Goal: Task Accomplishment & Management: Manage account settings

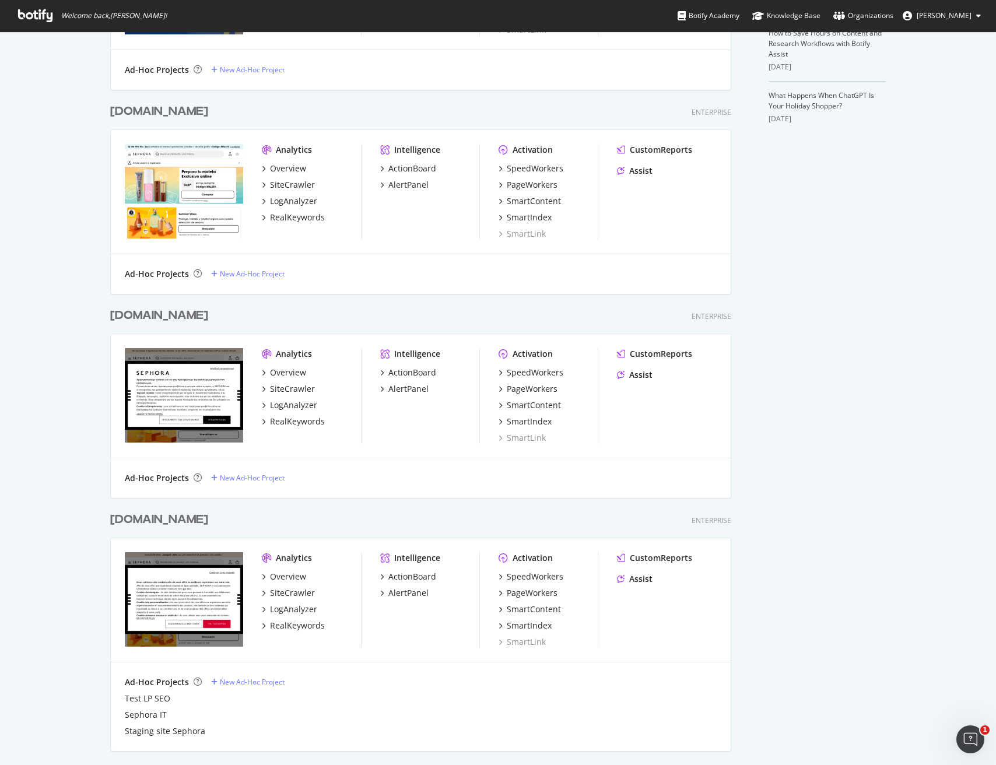
scroll to position [428, 0]
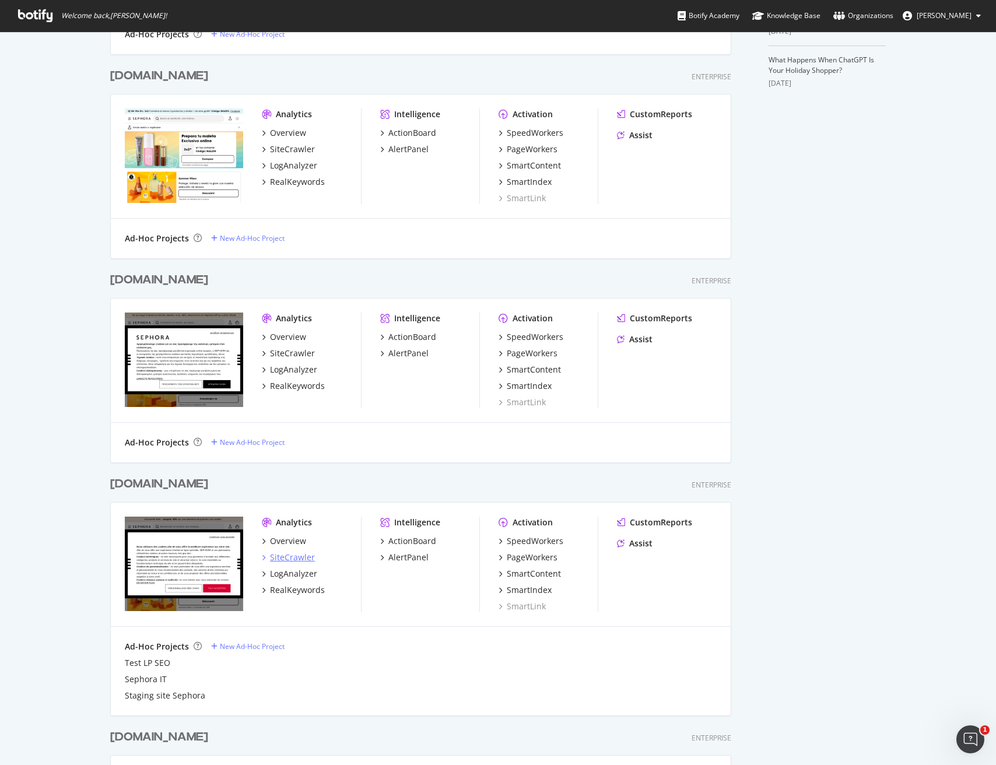
click at [295, 558] on div "SiteCrawler" at bounding box center [292, 558] width 45 height 12
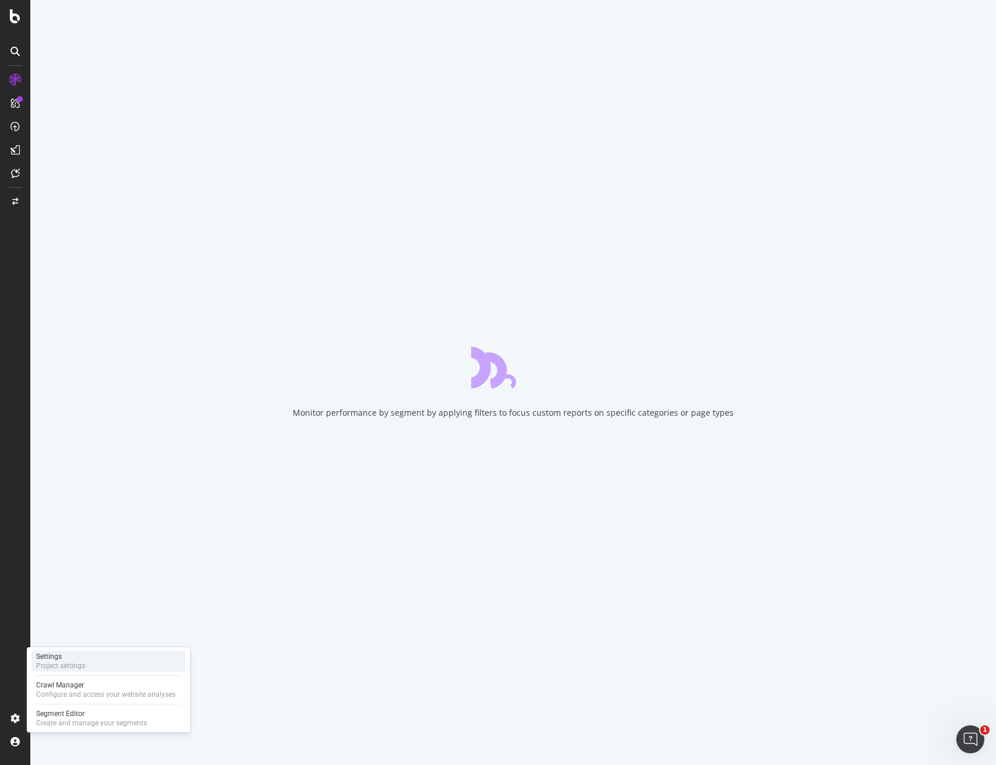
click at [83, 662] on div "Project settings" at bounding box center [60, 665] width 49 height 9
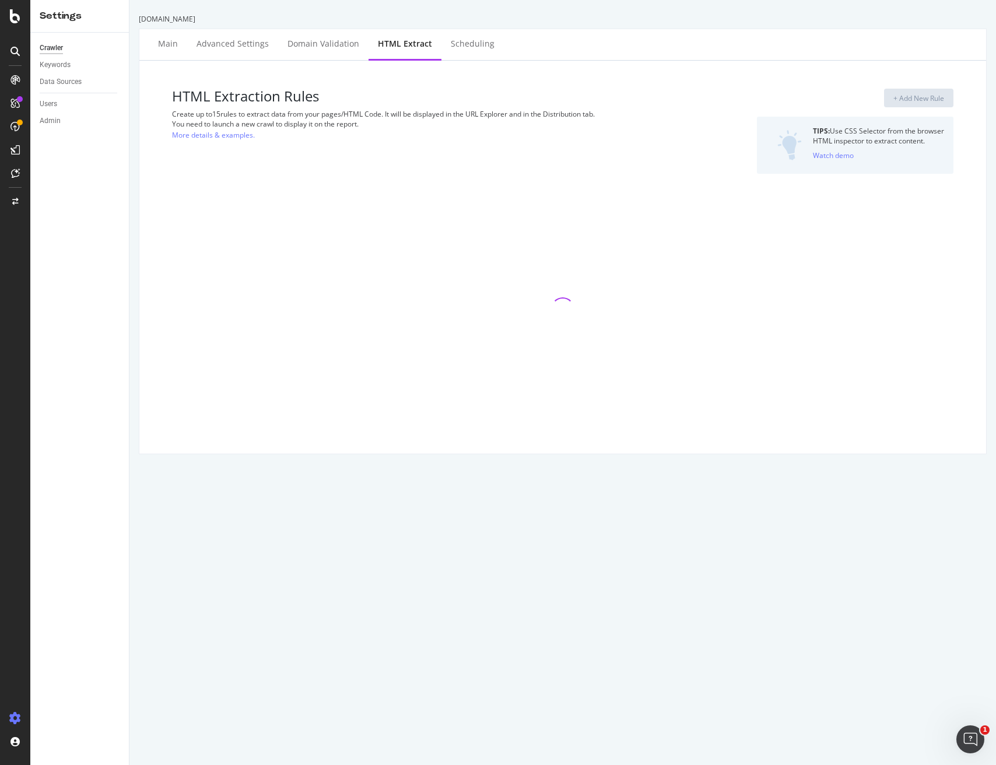
select select "list"
select select "count"
select select "exist"
select select "html.length"
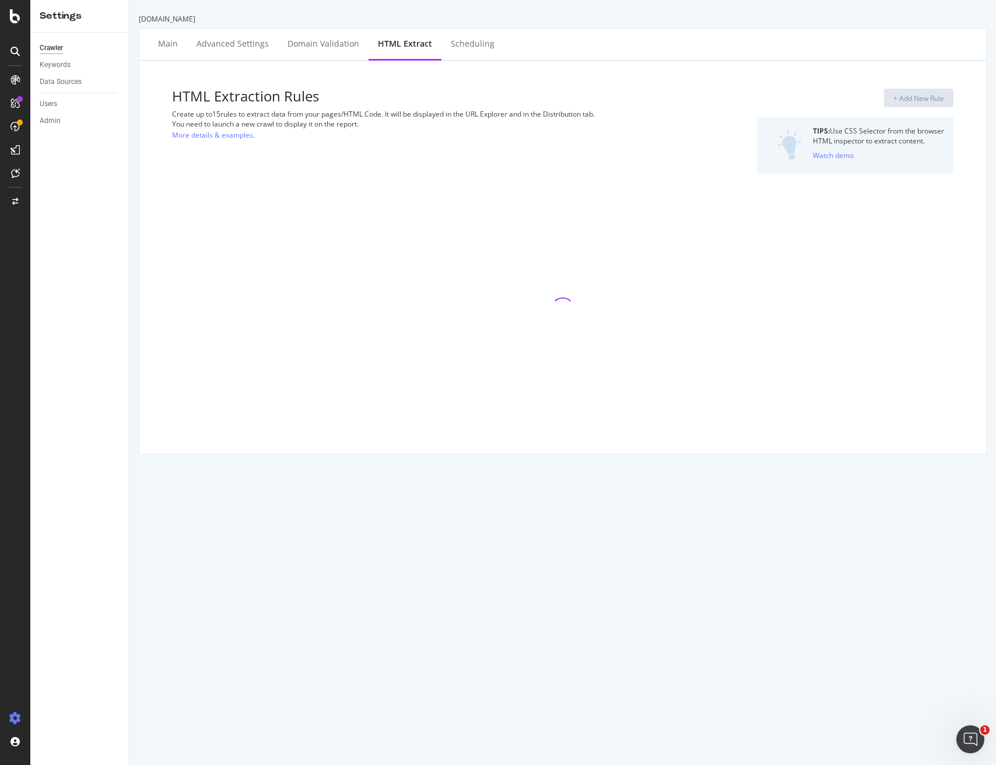
select select "html.length"
select select "i"
select select "exist"
select select "f"
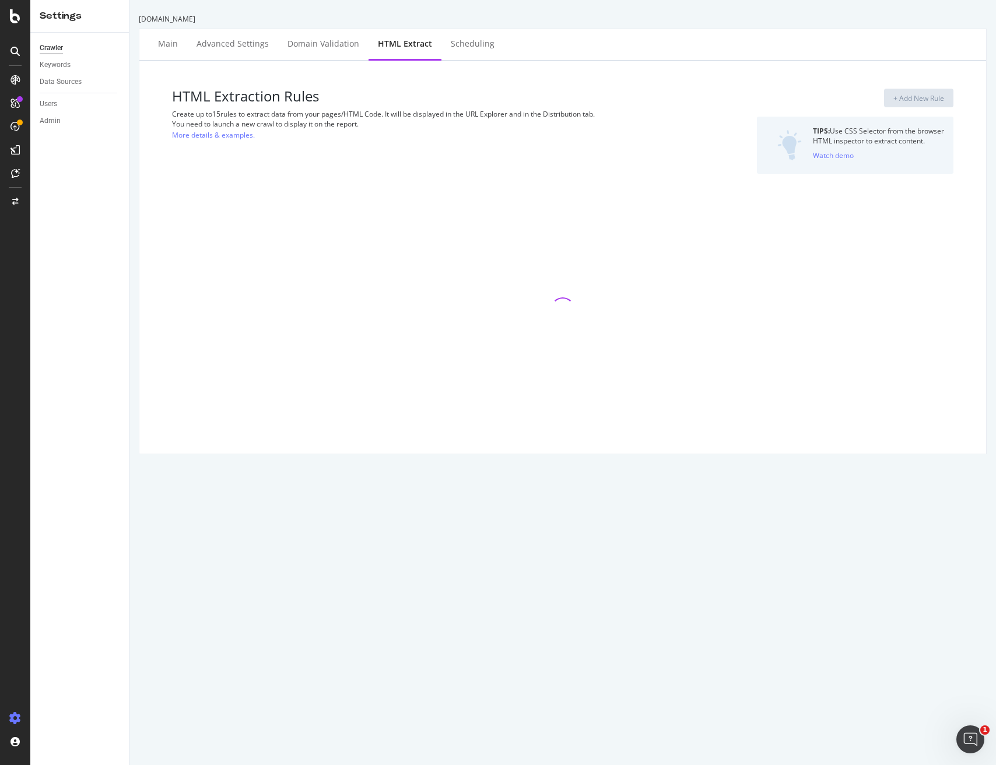
select select "p"
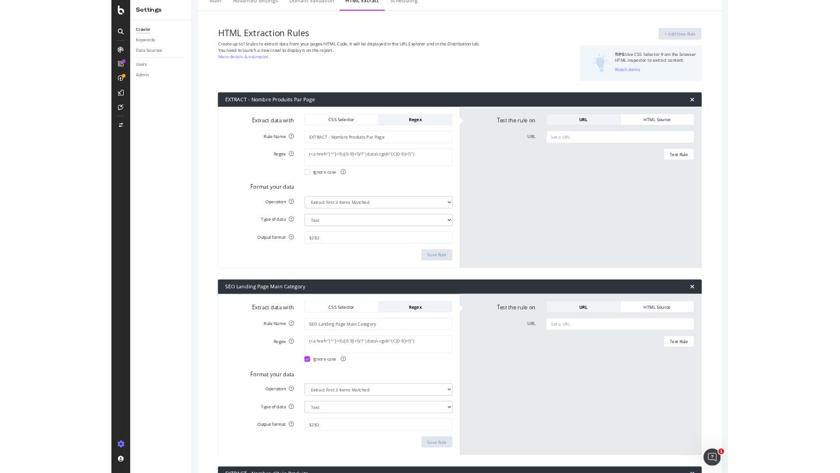
scroll to position [90, 0]
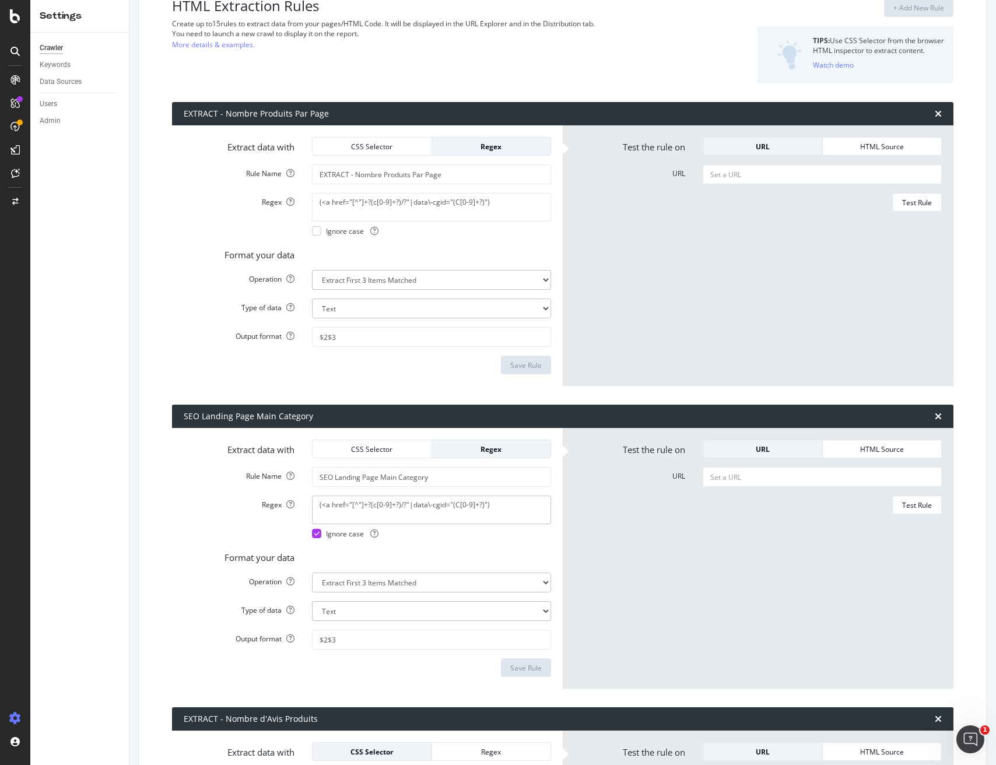
drag, startPoint x: 512, startPoint y: 504, endPoint x: 149, endPoint y: 501, distance: 363.2
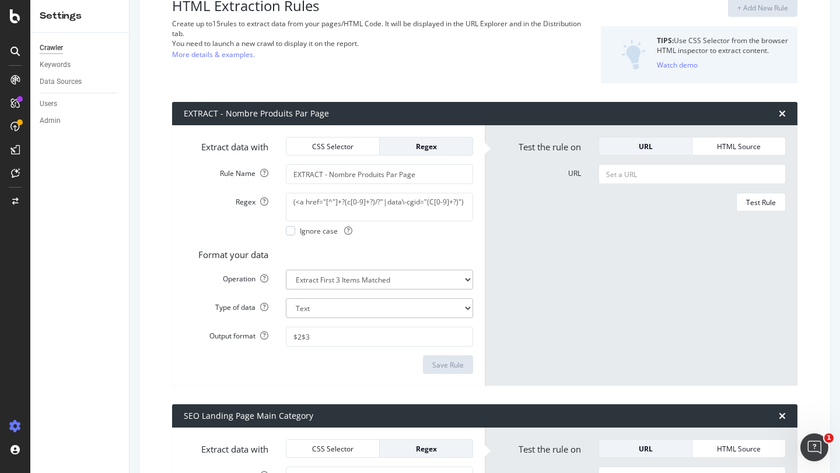
scroll to position [0, 0]
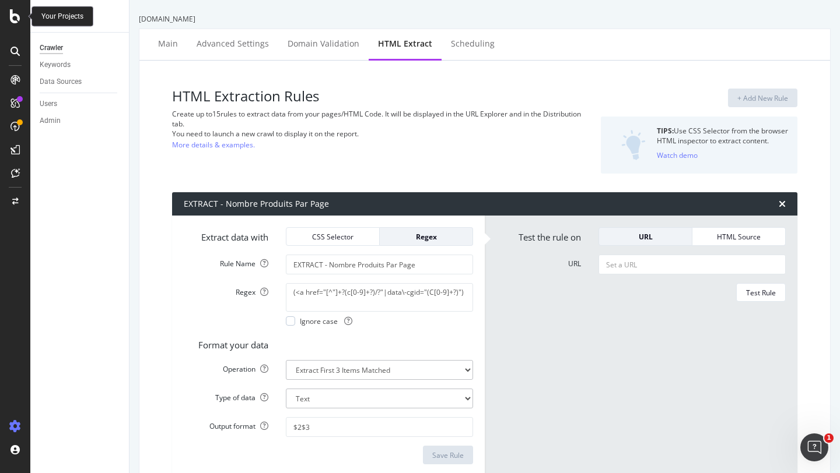
click at [13, 15] on icon at bounding box center [15, 16] width 10 height 14
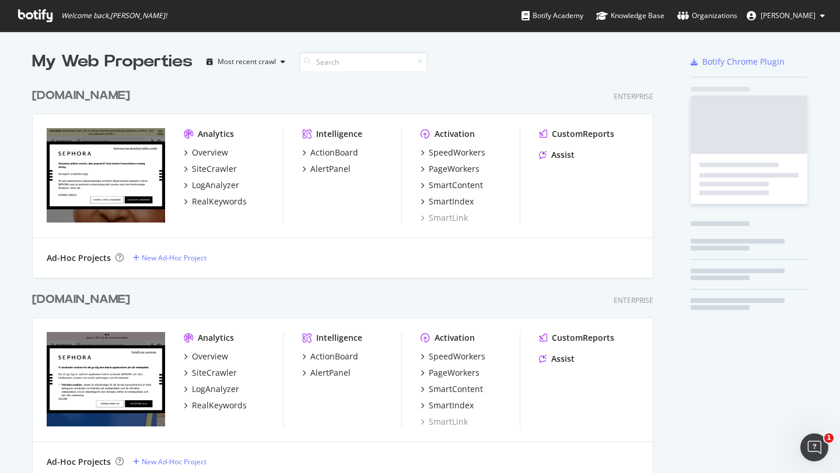
scroll to position [473, 840]
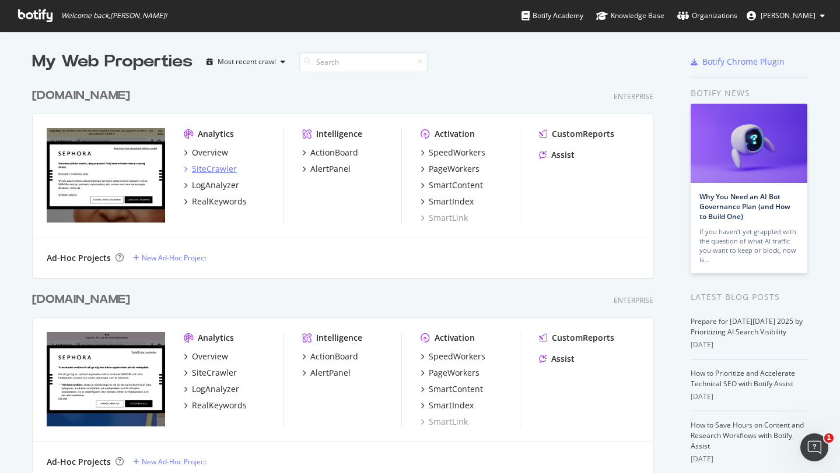
click at [210, 173] on div "SiteCrawler" at bounding box center [214, 169] width 45 height 12
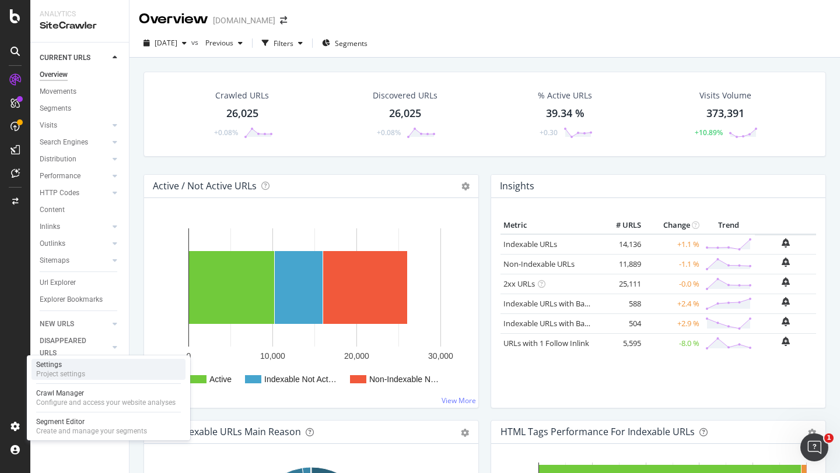
click at [47, 366] on div "Settings" at bounding box center [60, 364] width 49 height 9
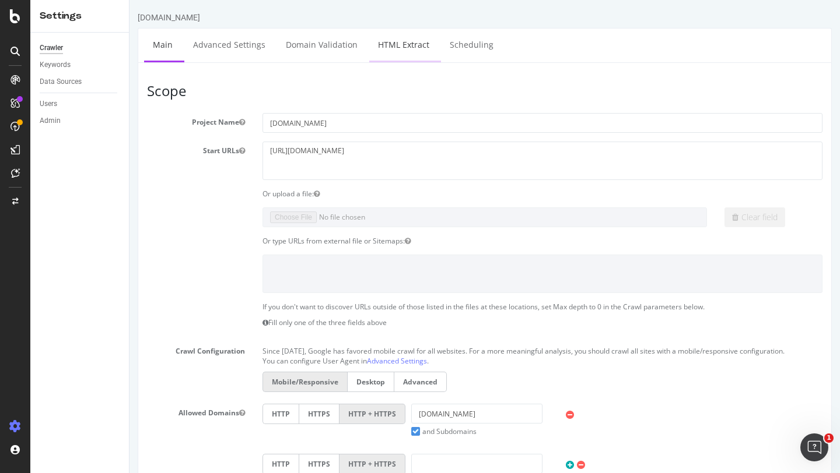
click at [409, 45] on link "HTML Extract" at bounding box center [403, 45] width 69 height 32
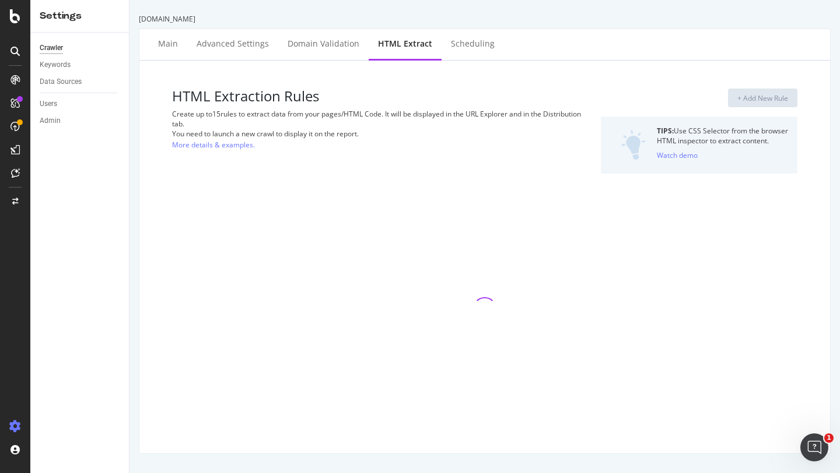
select select "list"
select select "exist"
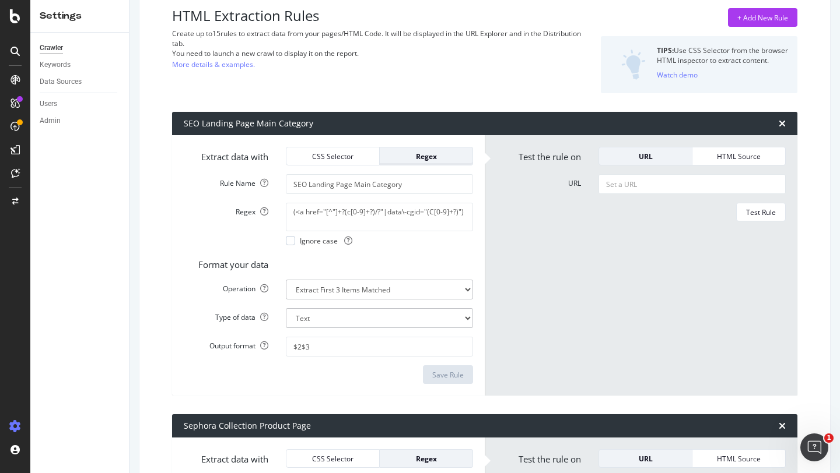
scroll to position [99, 0]
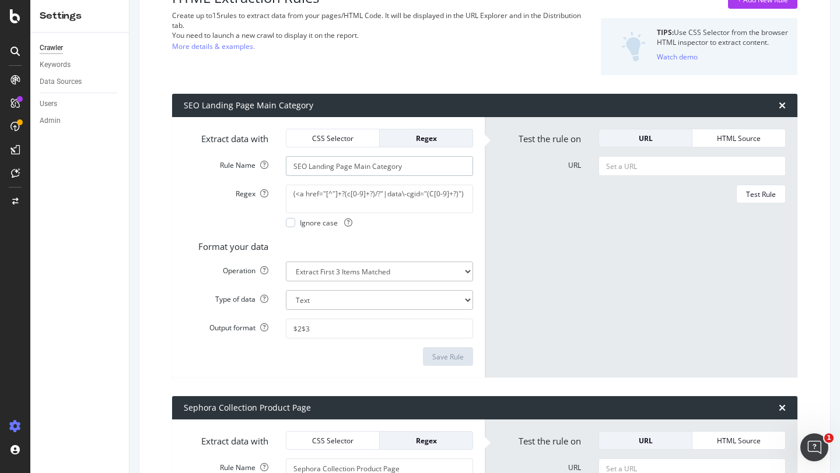
drag, startPoint x: 516, startPoint y: 169, endPoint x: 564, endPoint y: 171, distance: 47.8
click at [564, 171] on div "Extract data with CSS Selector Regex Rule Name SEO Landing Page Main Category R…" at bounding box center [484, 247] width 625 height 261
click at [383, 198] on textarea "(<a href="[^"]+?(c[0-9]+?)/?"|data\-cgid="(C[0-9]+?)")" at bounding box center [379, 199] width 187 height 28
click at [340, 193] on textarea "(<a href="[^"]+?(c[0-9]+?)/?"|data\-cgid="(C[0-9]+?)")" at bounding box center [379, 199] width 187 height 28
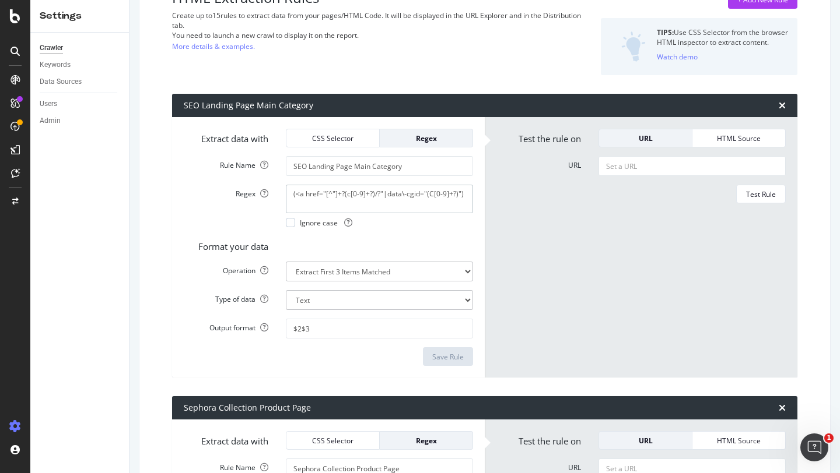
click at [340, 193] on textarea "(<a href="[^"]+?(c[0-9]+?)/?"|data\-cgid="(C[0-9]+?)")" at bounding box center [379, 199] width 187 height 28
click at [633, 168] on input "URL" at bounding box center [691, 166] width 187 height 20
click at [575, 229] on form "Test the rule on URL HTML Source URL Test Rule" at bounding box center [640, 247] width 289 height 237
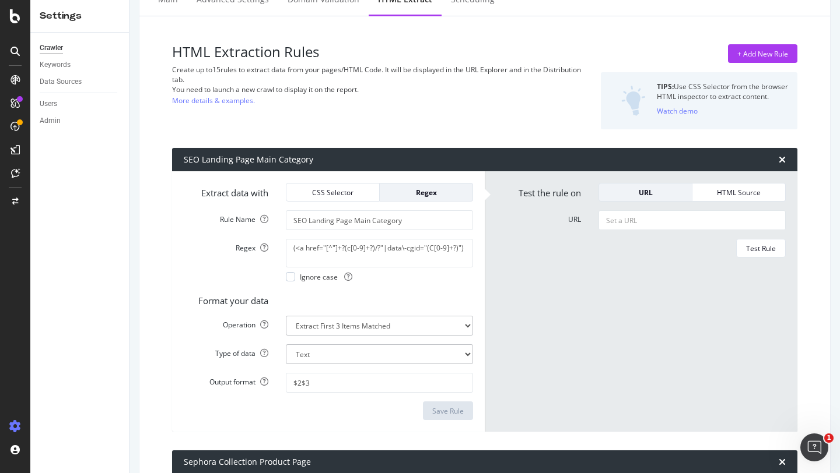
scroll to position [110, 0]
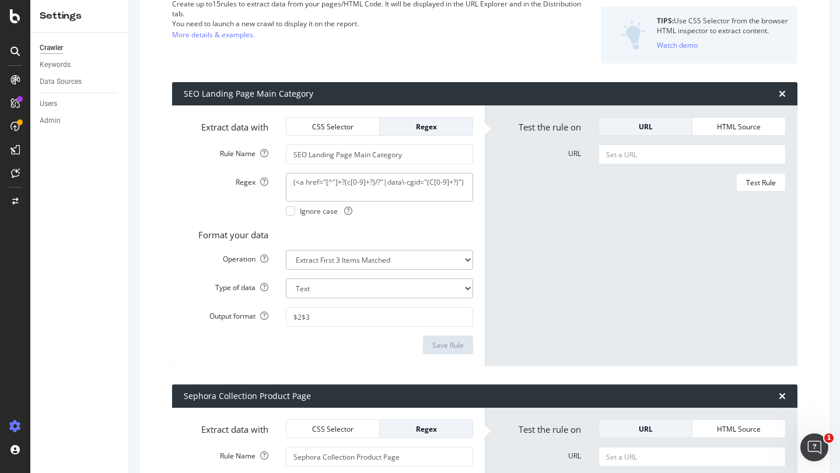
drag, startPoint x: 419, startPoint y: 187, endPoint x: 307, endPoint y: 181, distance: 112.1
click at [307, 181] on textarea "(<a href="[^"]+?(c[0-9]+?)/?"|data\-cgid="(C[0-9]+?)")" at bounding box center [379, 187] width 187 height 28
click at [377, 188] on textarea "(<a href="[^"]+?(c[0-9]+?)/?"|data\-cgid="(C[0-9]+?)")" at bounding box center [379, 187] width 187 height 28
click at [65, 127] on div "SiteCrawler" at bounding box center [63, 129] width 41 height 12
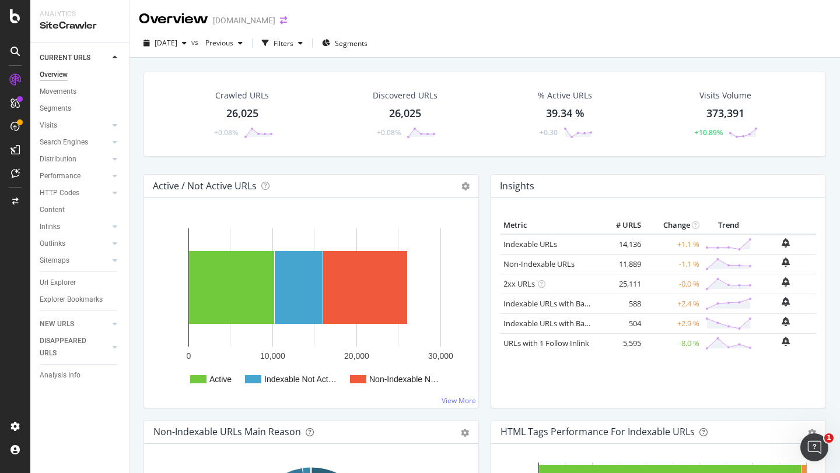
click at [280, 22] on icon "arrow-right-arrow-left" at bounding box center [283, 20] width 7 height 8
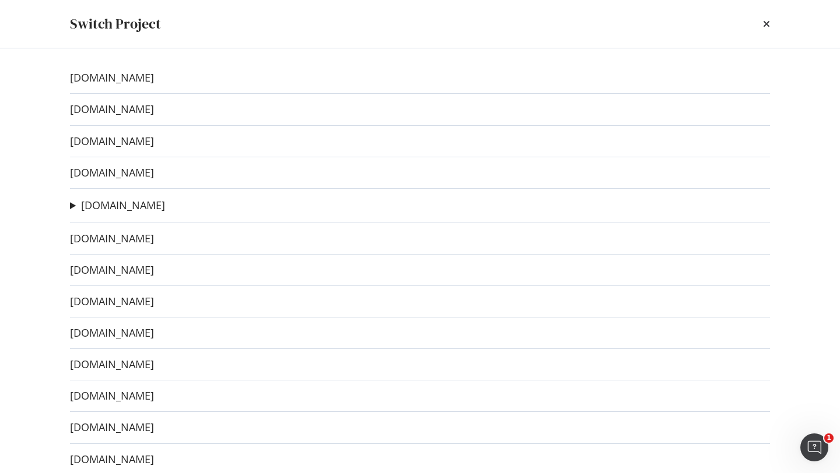
click at [278, 20] on div "Switch Project" at bounding box center [420, 24] width 700 height 20
click at [126, 111] on link "[DOMAIN_NAME]" at bounding box center [112, 109] width 84 height 12
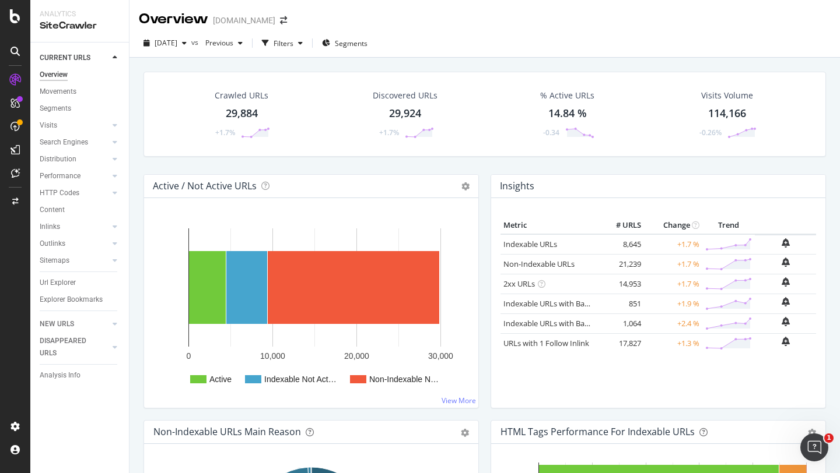
click at [44, 279] on div "Url Explorer" at bounding box center [58, 283] width 36 height 12
click at [47, 283] on div "Url Explorer" at bounding box center [58, 283] width 36 height 12
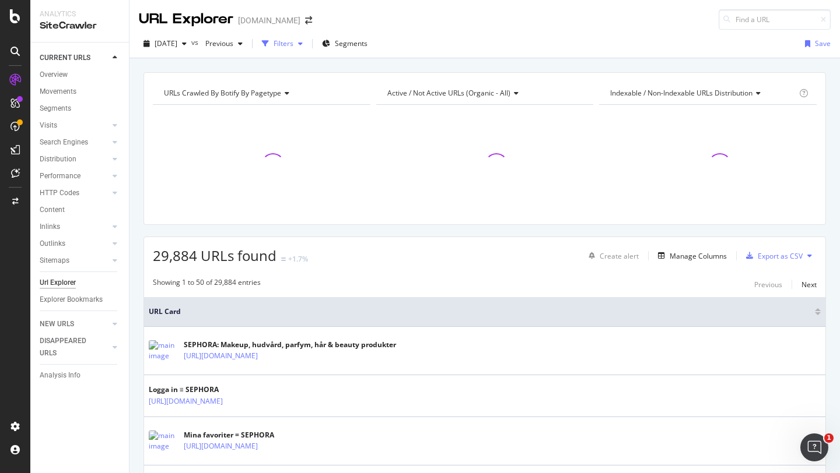
click at [307, 43] on div "button" at bounding box center [300, 43] width 14 height 7
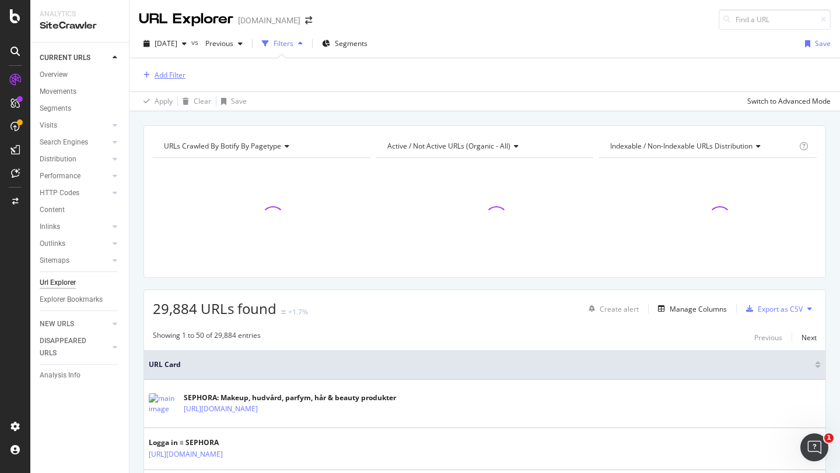
click at [157, 70] on div "Add Filter" at bounding box center [170, 75] width 31 height 10
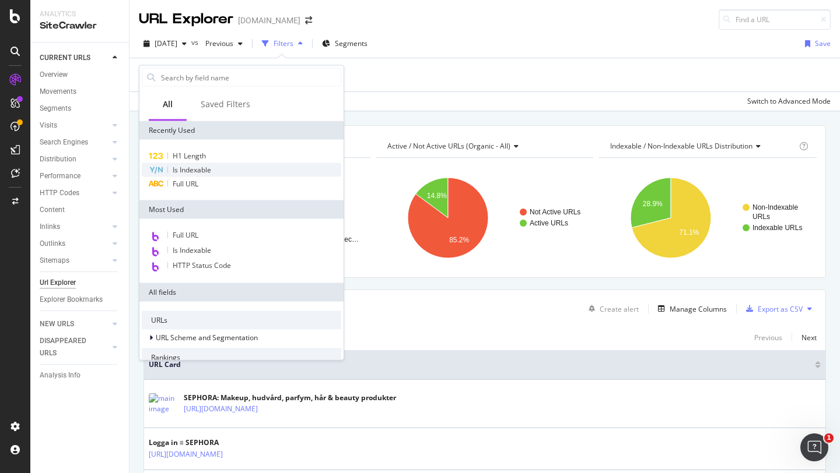
click at [187, 170] on span "Is Indexable" at bounding box center [192, 170] width 38 height 10
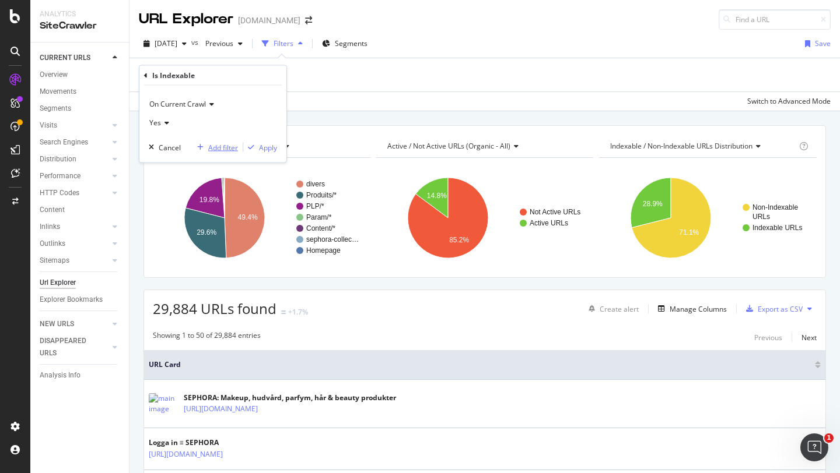
click at [220, 145] on div "Add filter" at bounding box center [223, 147] width 30 height 10
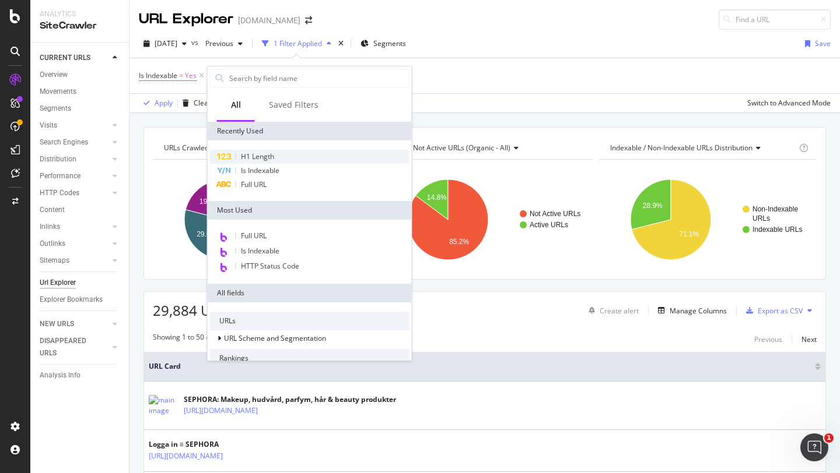
click at [236, 158] on div at bounding box center [236, 156] width 1 height 6
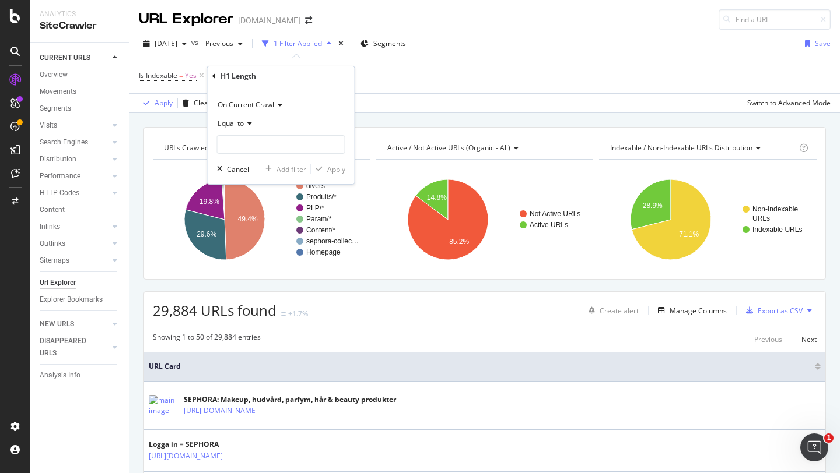
click at [237, 125] on span "Equal to" at bounding box center [230, 123] width 26 height 10
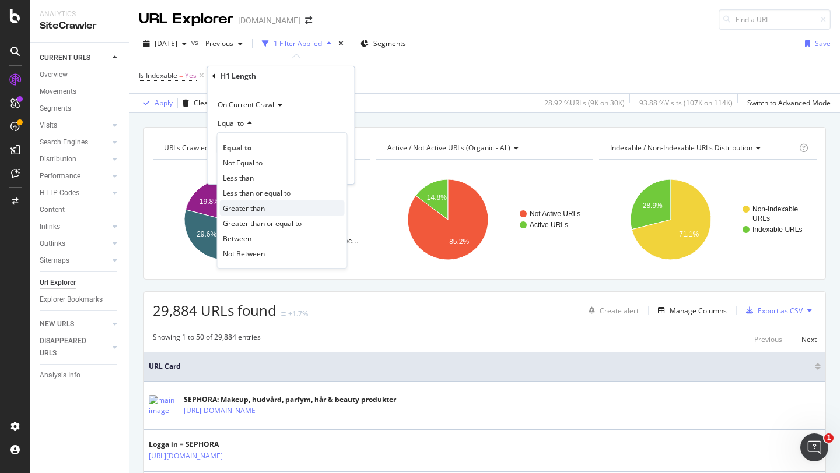
click at [286, 209] on div "Greater than" at bounding box center [282, 208] width 125 height 15
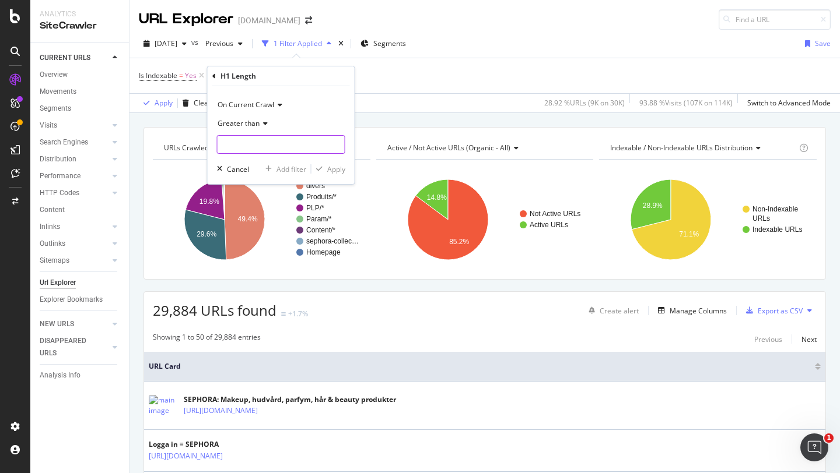
click at [280, 151] on input "number" at bounding box center [281, 144] width 128 height 19
type input "0"
click at [343, 169] on div "Apply" at bounding box center [336, 169] width 18 height 10
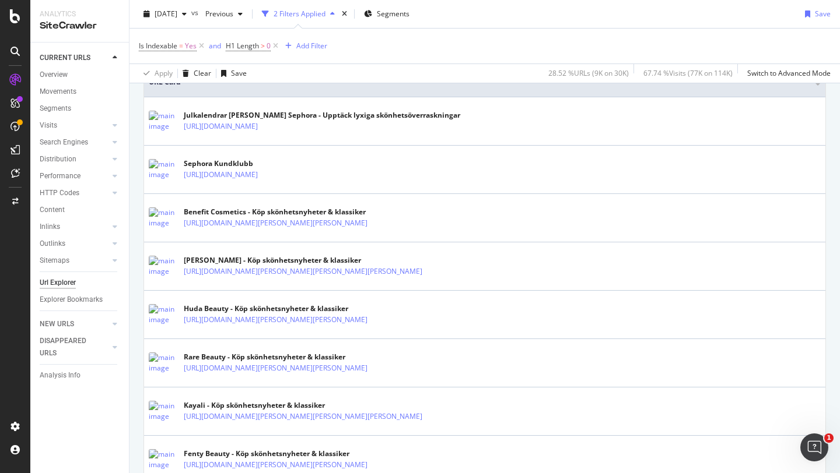
scroll to position [52, 0]
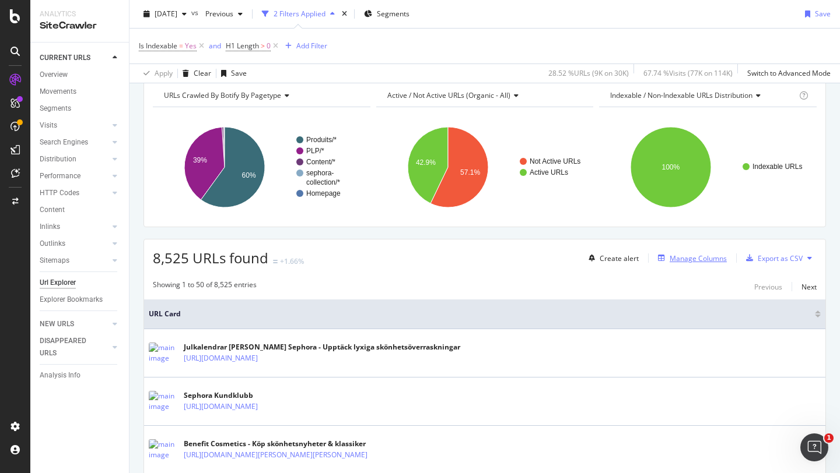
click at [690, 260] on div "Manage Columns" at bounding box center [697, 259] width 57 height 10
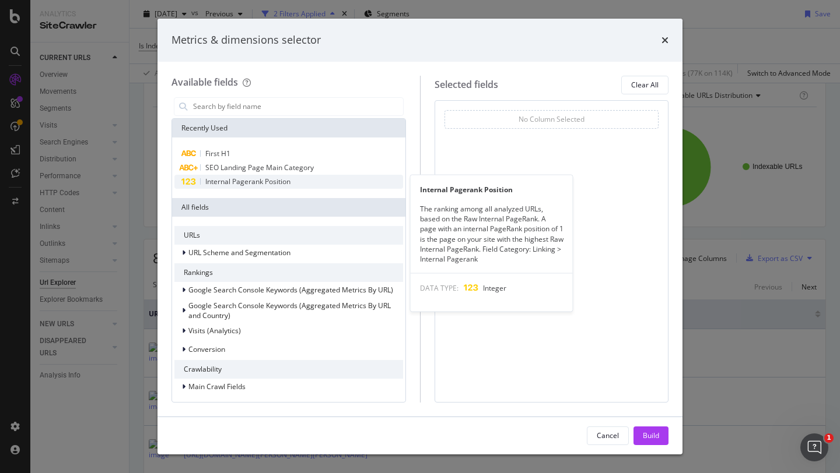
click at [275, 177] on span "Internal Pagerank Position" at bounding box center [247, 182] width 85 height 10
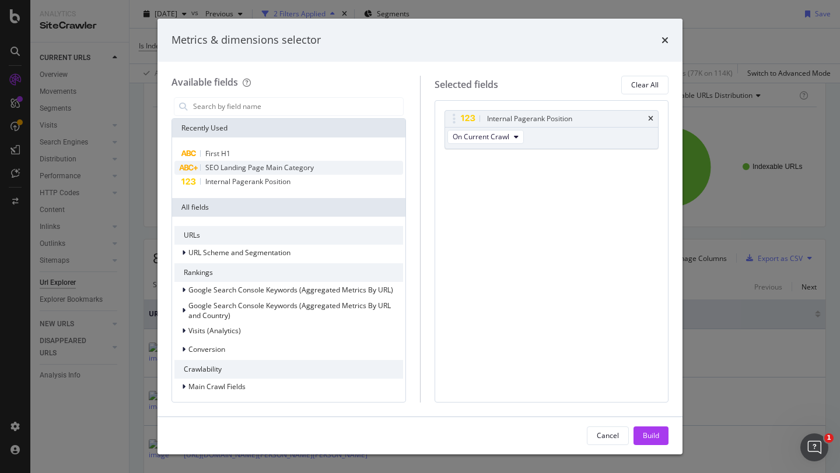
click at [264, 163] on span "SEO Landing Page Main Category" at bounding box center [259, 168] width 108 height 10
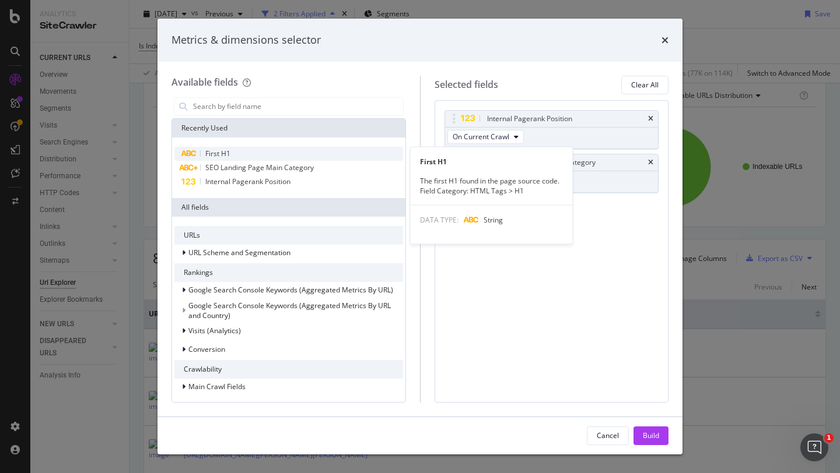
click at [232, 153] on div "First H1" at bounding box center [288, 154] width 229 height 14
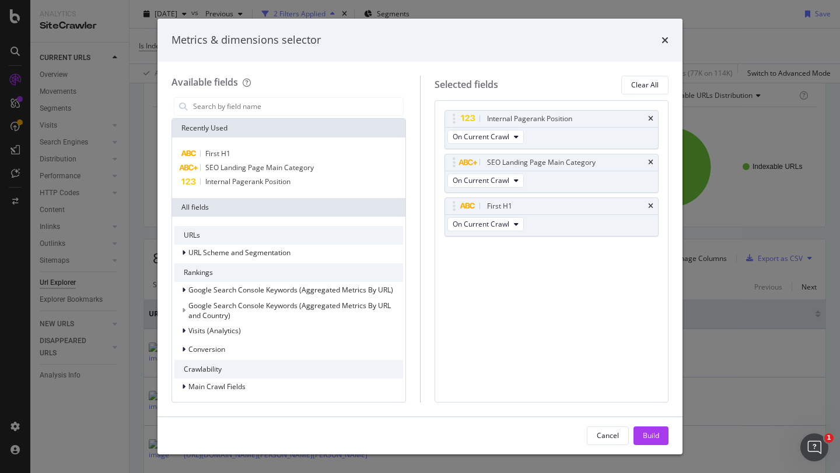
drag, startPoint x: 646, startPoint y: 434, endPoint x: 641, endPoint y: 427, distance: 8.4
click at [646, 434] on div "Build" at bounding box center [650, 436] width 16 height 10
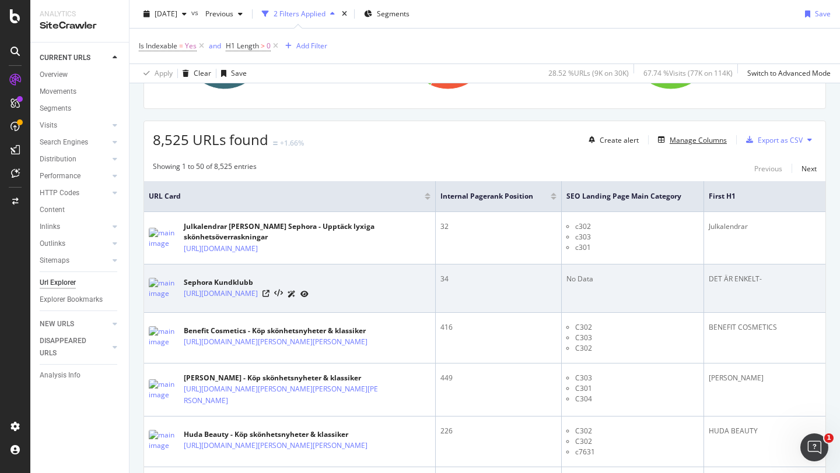
scroll to position [0, 20]
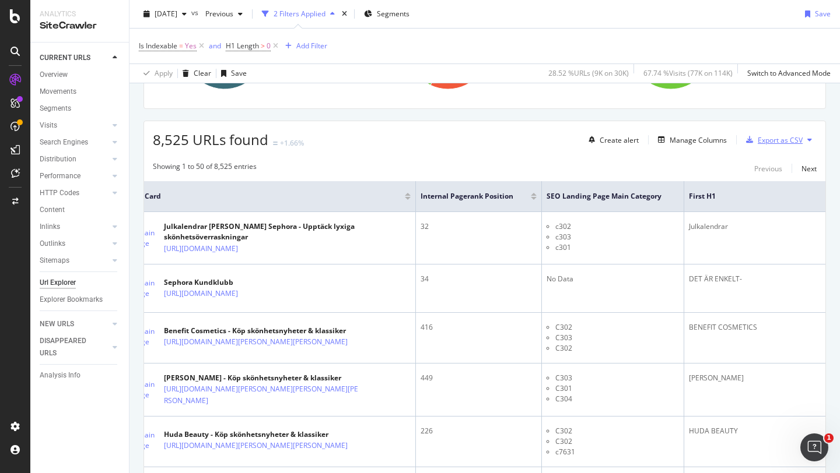
click at [778, 139] on div "Export as CSV" at bounding box center [779, 140] width 45 height 10
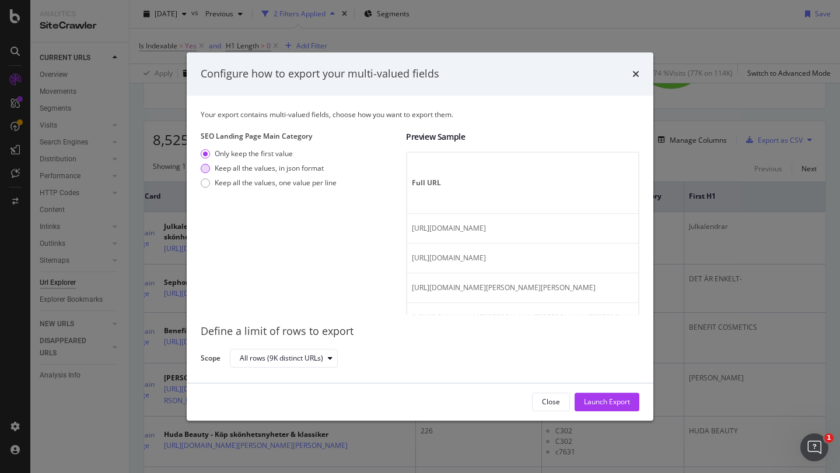
click at [245, 168] on div "Keep all the values, in json format" at bounding box center [269, 168] width 109 height 10
click at [635, 73] on icon "times" at bounding box center [635, 73] width 7 height 9
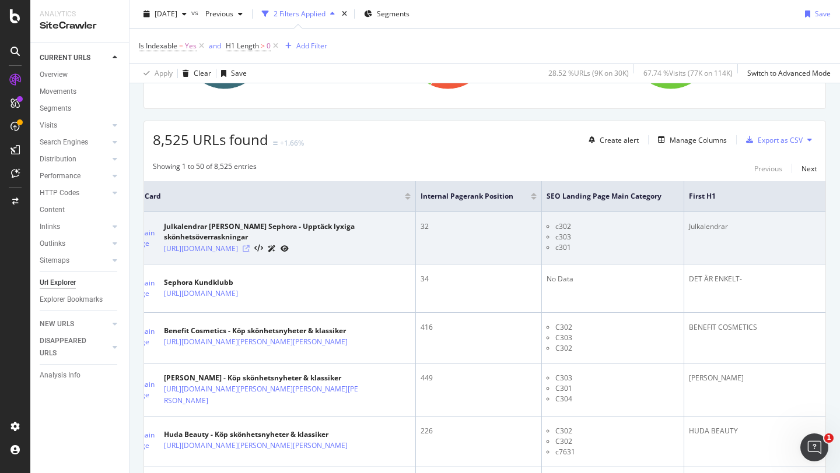
click at [250, 245] on icon at bounding box center [246, 248] width 7 height 7
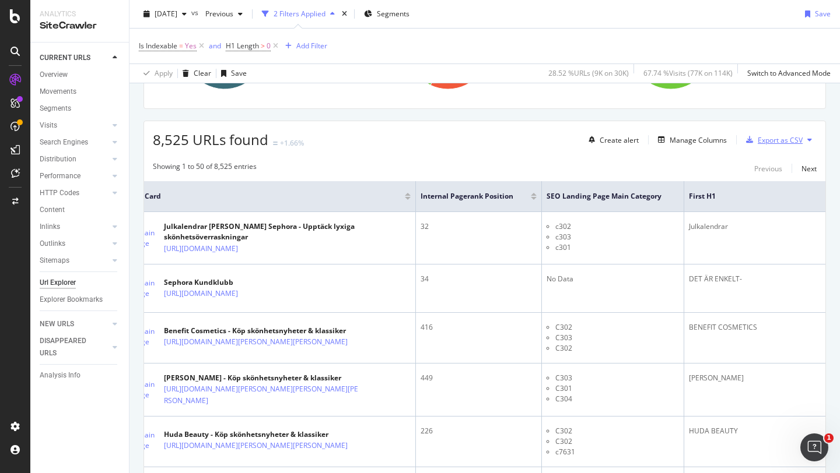
click at [770, 132] on div "Export as CSV" at bounding box center [771, 139] width 61 height 17
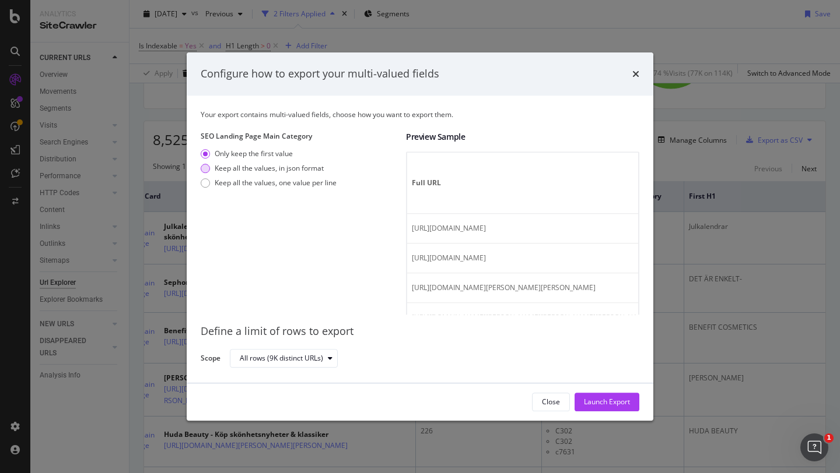
click at [237, 169] on div "Keep all the values, in json format" at bounding box center [269, 168] width 109 height 10
click at [622, 402] on div "Launch Export" at bounding box center [607, 402] width 46 height 10
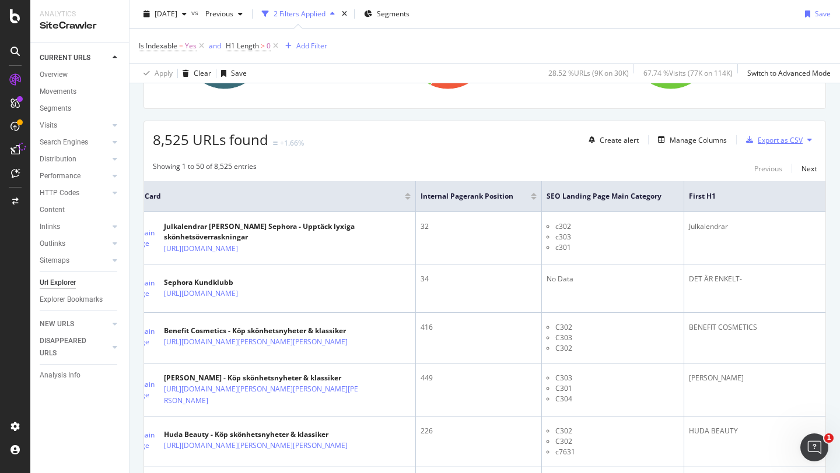
scroll to position [0, 0]
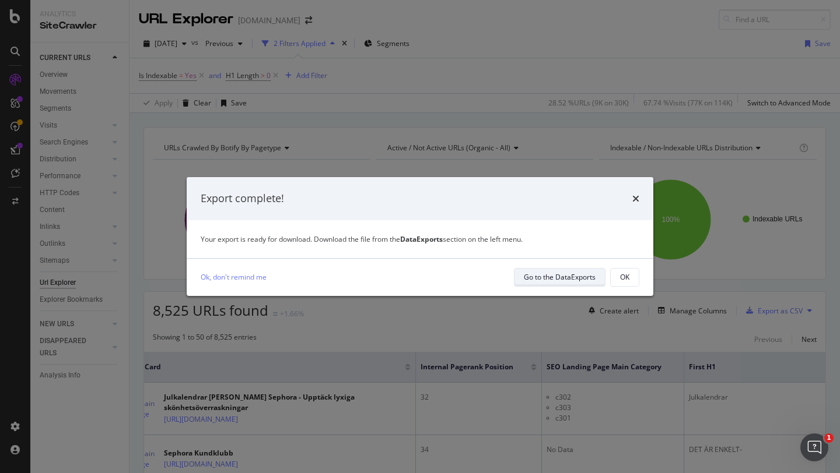
click at [550, 273] on div "Go to the DataExports" at bounding box center [560, 277] width 72 height 10
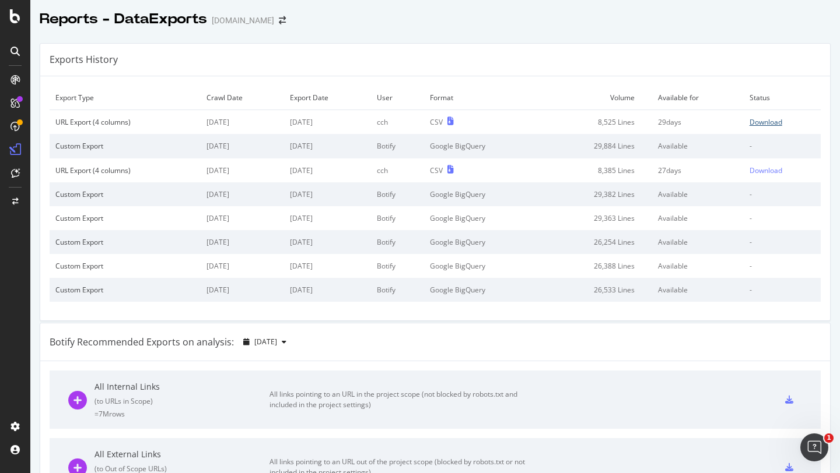
click at [767, 123] on div "Download" at bounding box center [765, 122] width 33 height 10
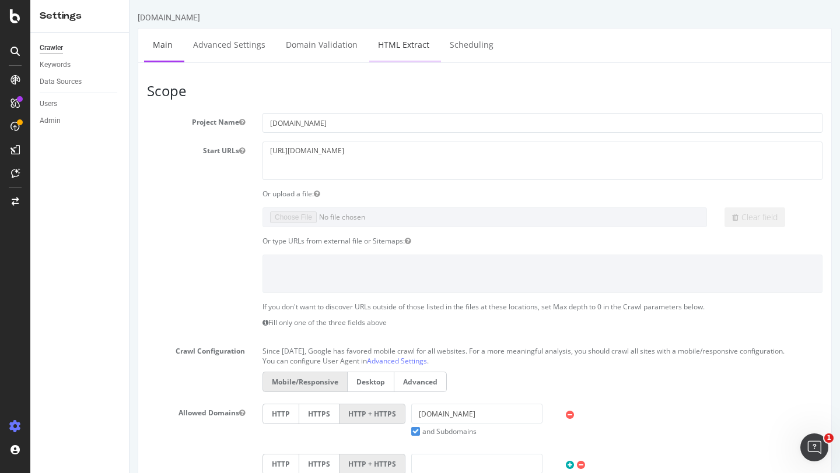
click at [394, 46] on link "HTML Extract" at bounding box center [403, 45] width 69 height 32
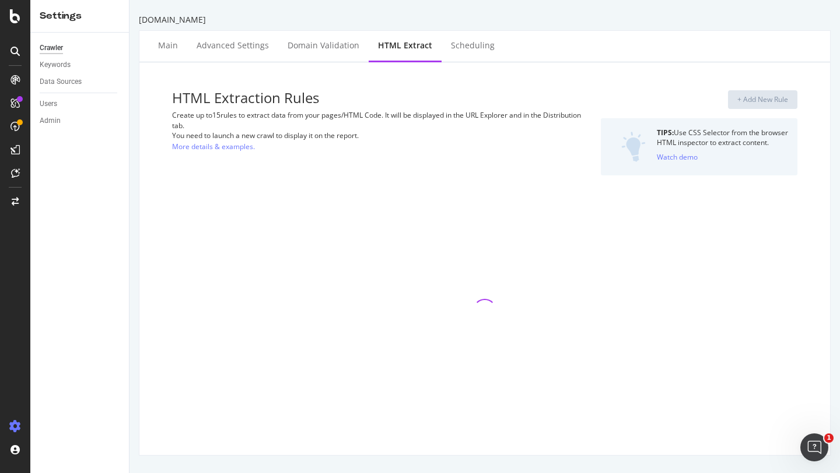
select select "exist"
select select "list"
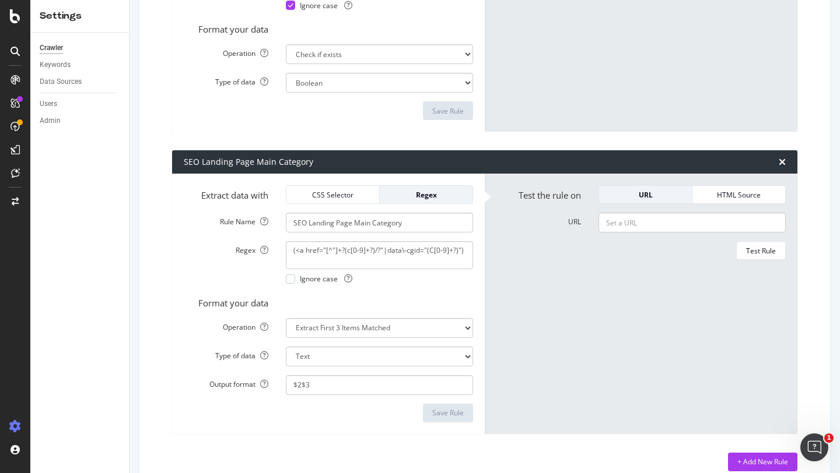
scroll to position [359, 0]
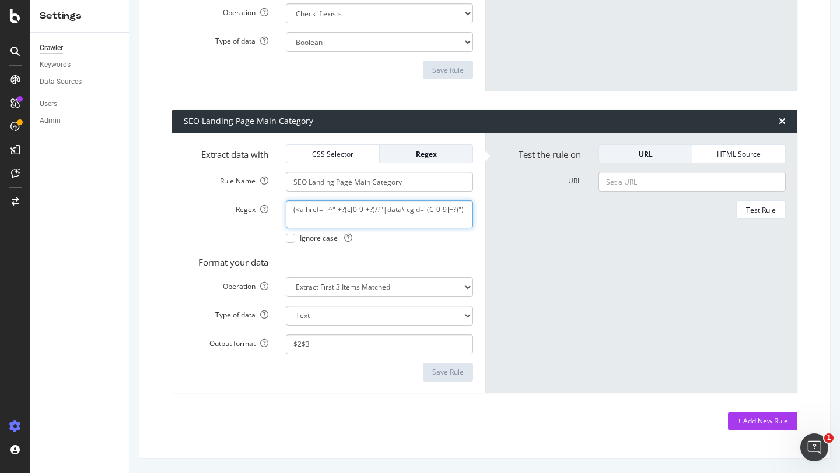
drag, startPoint x: 289, startPoint y: 209, endPoint x: 460, endPoint y: 206, distance: 171.4
click at [460, 206] on textarea "(<a href="[^"]+?(c[0-9]+?)/?"|data\-cgid="(C[0-9]+?)")" at bounding box center [379, 215] width 187 height 28
click at [427, 222] on textarea "(<a href="[^"]+?(c[0-9]+?)/?"|data\-cgid="(C[0-9]+?)")" at bounding box center [379, 215] width 187 height 28
click at [349, 210] on textarea "(<a href="[^"]+?(c[0-9]+?)/?"|data\-cgid="(C[0-9]+?)")" at bounding box center [379, 215] width 187 height 28
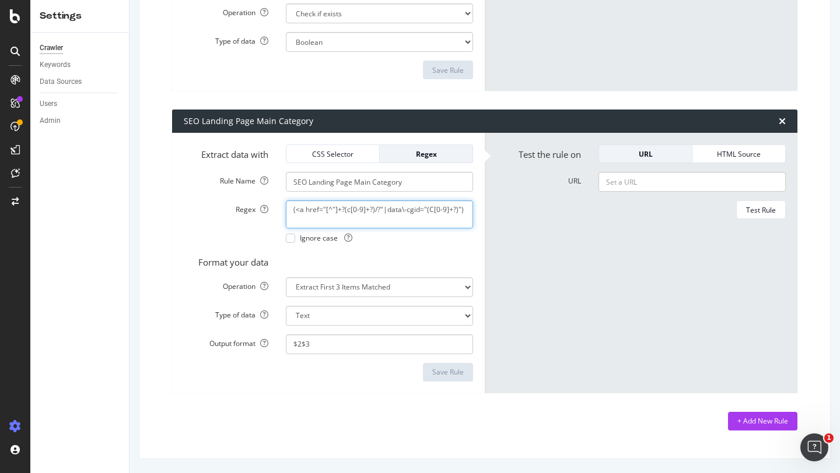
click at [349, 210] on textarea "(<a href="[^"]+?(c[0-9]+?)/?"|data\-cgid="(C[0-9]+?)")" at bounding box center [379, 215] width 187 height 28
drag, startPoint x: 465, startPoint y: 211, endPoint x: 244, endPoint y: 206, distance: 221.0
click at [244, 206] on div "Regex (<a href="[^"]+?(c[0-9]+?)/?"|data\-cgid="(C[0-9]+?)") Ignore case" at bounding box center [328, 222] width 307 height 43
click at [337, 214] on textarea "(<a href="[^"]+?(c[0-9]+?)/?"|data\-cgid="(C[0-9]+?)")" at bounding box center [379, 215] width 187 height 28
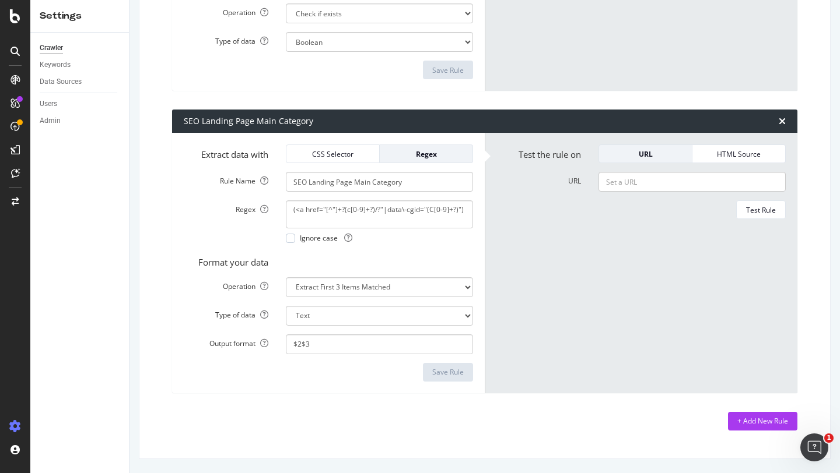
drag, startPoint x: 186, startPoint y: 432, endPoint x: 135, endPoint y: 430, distance: 51.4
click at [178, 431] on div "HTML Extraction Rules Create up to 15 rules to extract data from your pages/HTM…" at bounding box center [485, 81] width 672 height 736
